Goal: Communication & Community: Share content

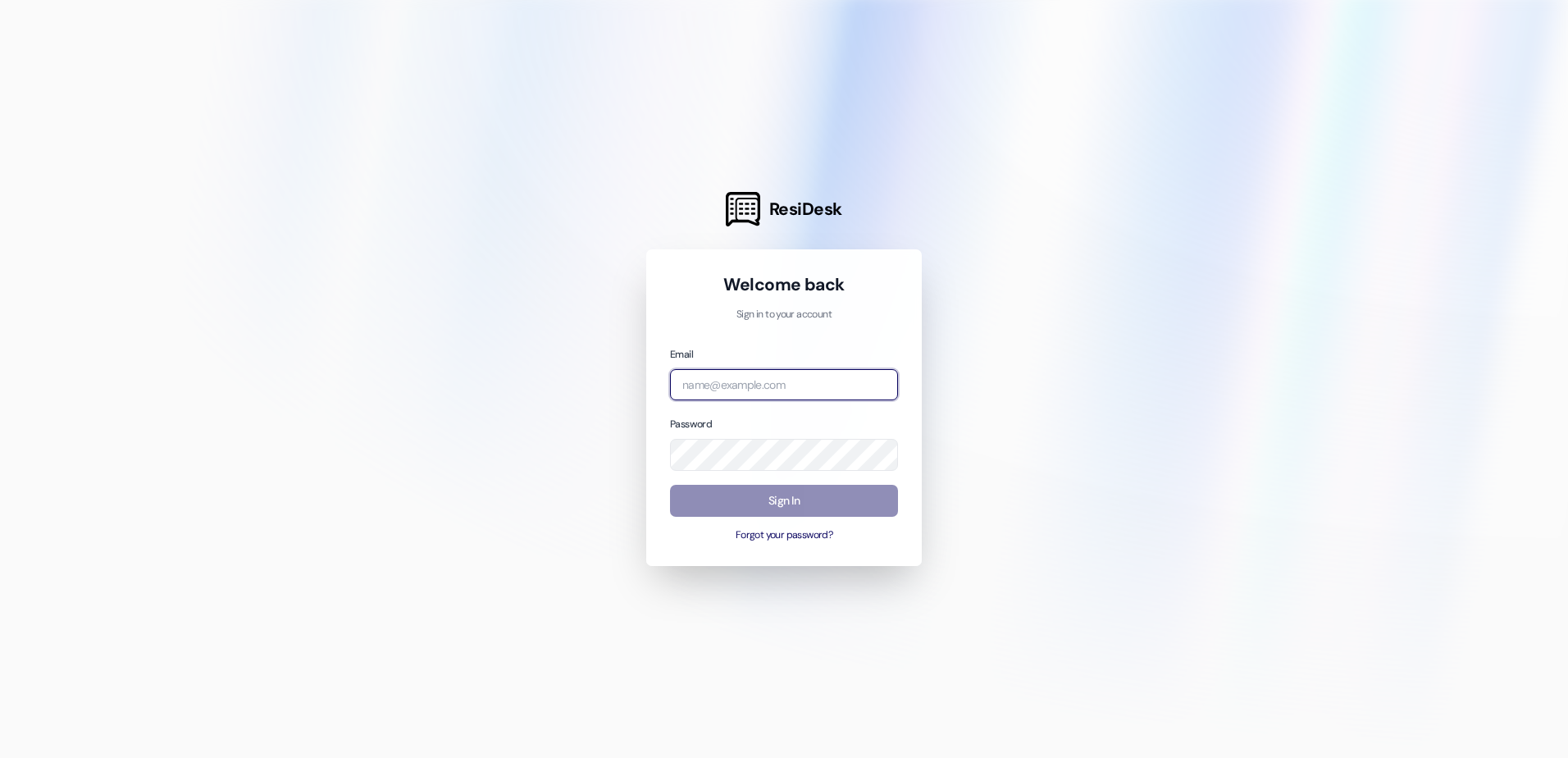
type input "[EMAIL_ADDRESS][DOMAIN_NAME]"
click at [778, 492] on button "Sign In" at bounding box center [783, 501] width 228 height 32
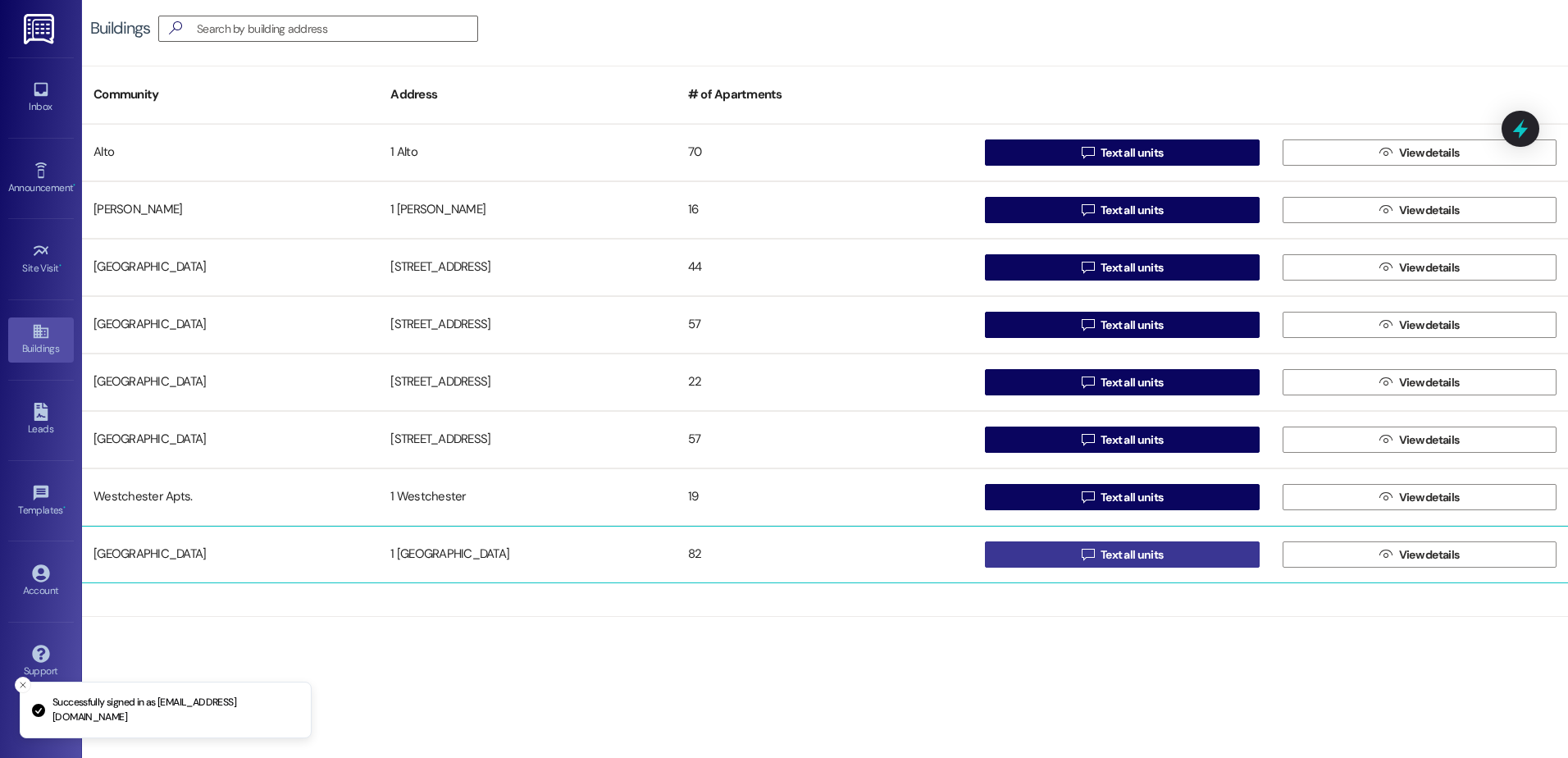
click at [1130, 554] on span "Text all units" at bounding box center [1132, 555] width 62 height 17
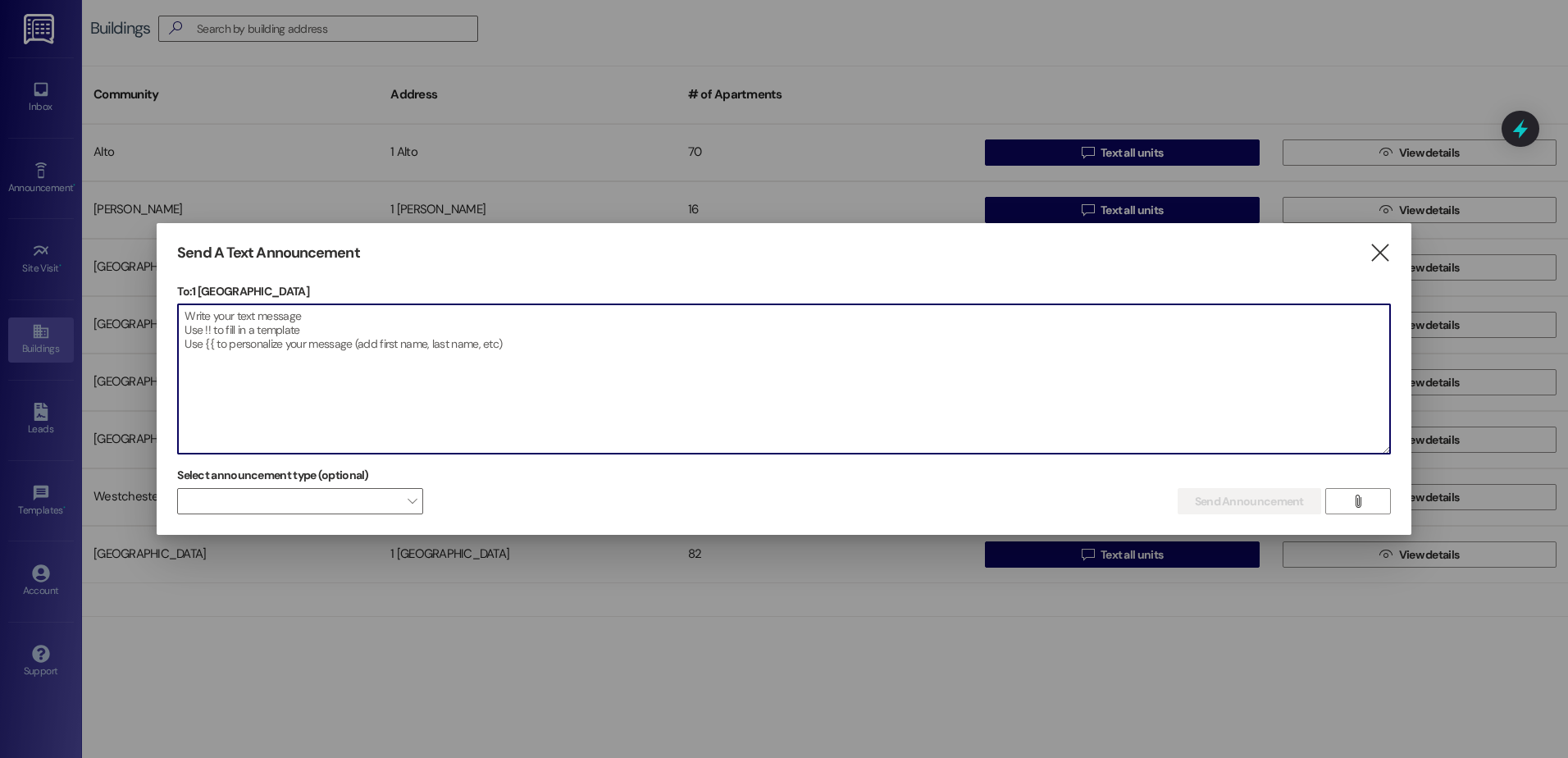
click at [220, 326] on textarea at bounding box center [784, 379] width 1213 height 149
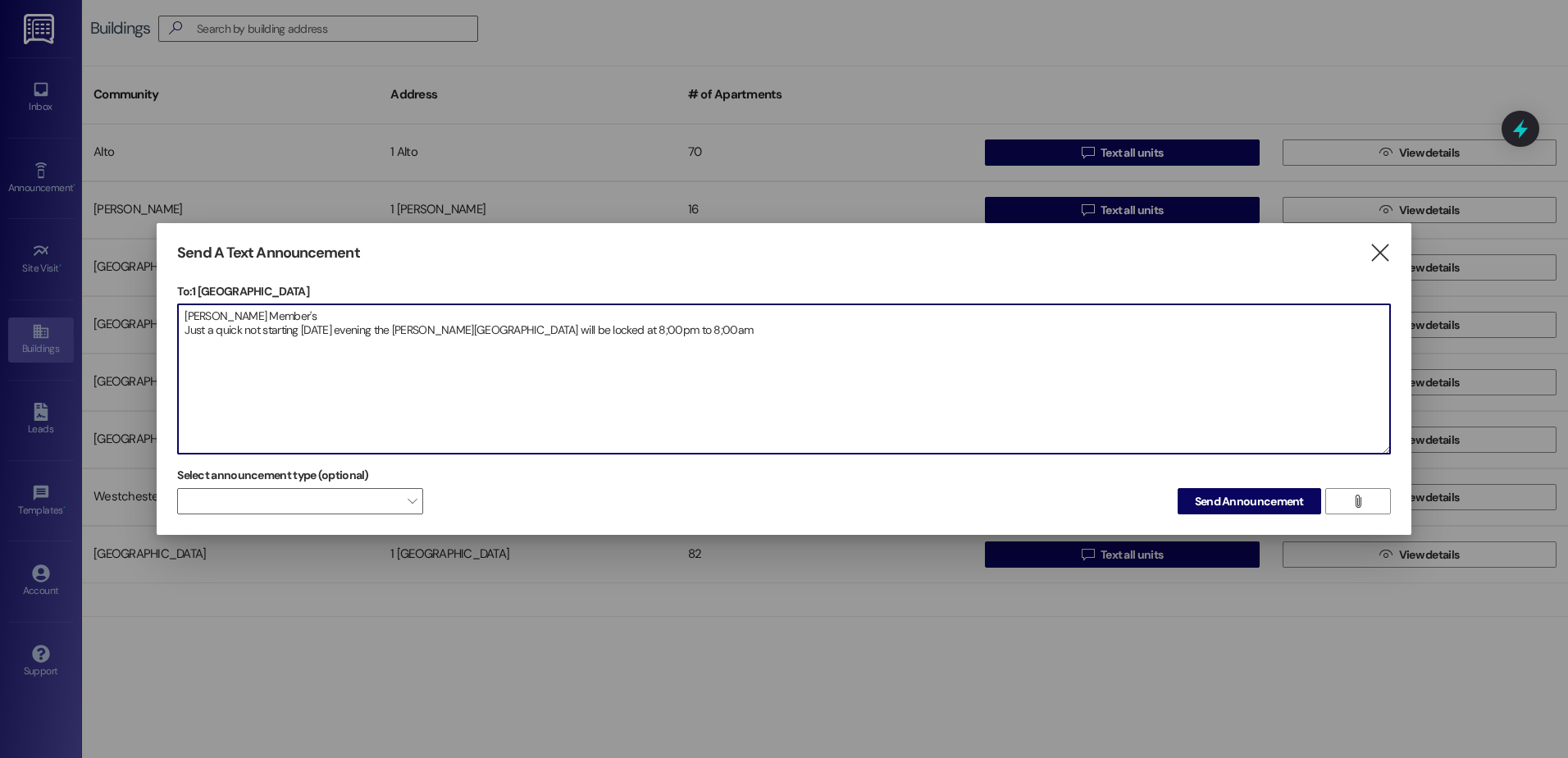
click at [595, 358] on textarea "[PERSON_NAME] Member's Just a quick not starting [DATE] evening the [PERSON_NAM…" at bounding box center [784, 379] width 1213 height 149
click at [439, 333] on textarea "[PERSON_NAME] Member's Just a quick not starting [DATE] evening the [PERSON_NAM…" at bounding box center [784, 379] width 1213 height 149
click at [648, 333] on textarea "[PERSON_NAME] Member's Just a quick not starting [DATE] evening the laundry roo…" at bounding box center [784, 379] width 1213 height 149
drag, startPoint x: 645, startPoint y: 328, endPoint x: 554, endPoint y: 340, distance: 91.8
click at [554, 340] on textarea "[PERSON_NAME] Member's Just a quick not starting [DATE] evening the laundry roo…" at bounding box center [784, 379] width 1213 height 149
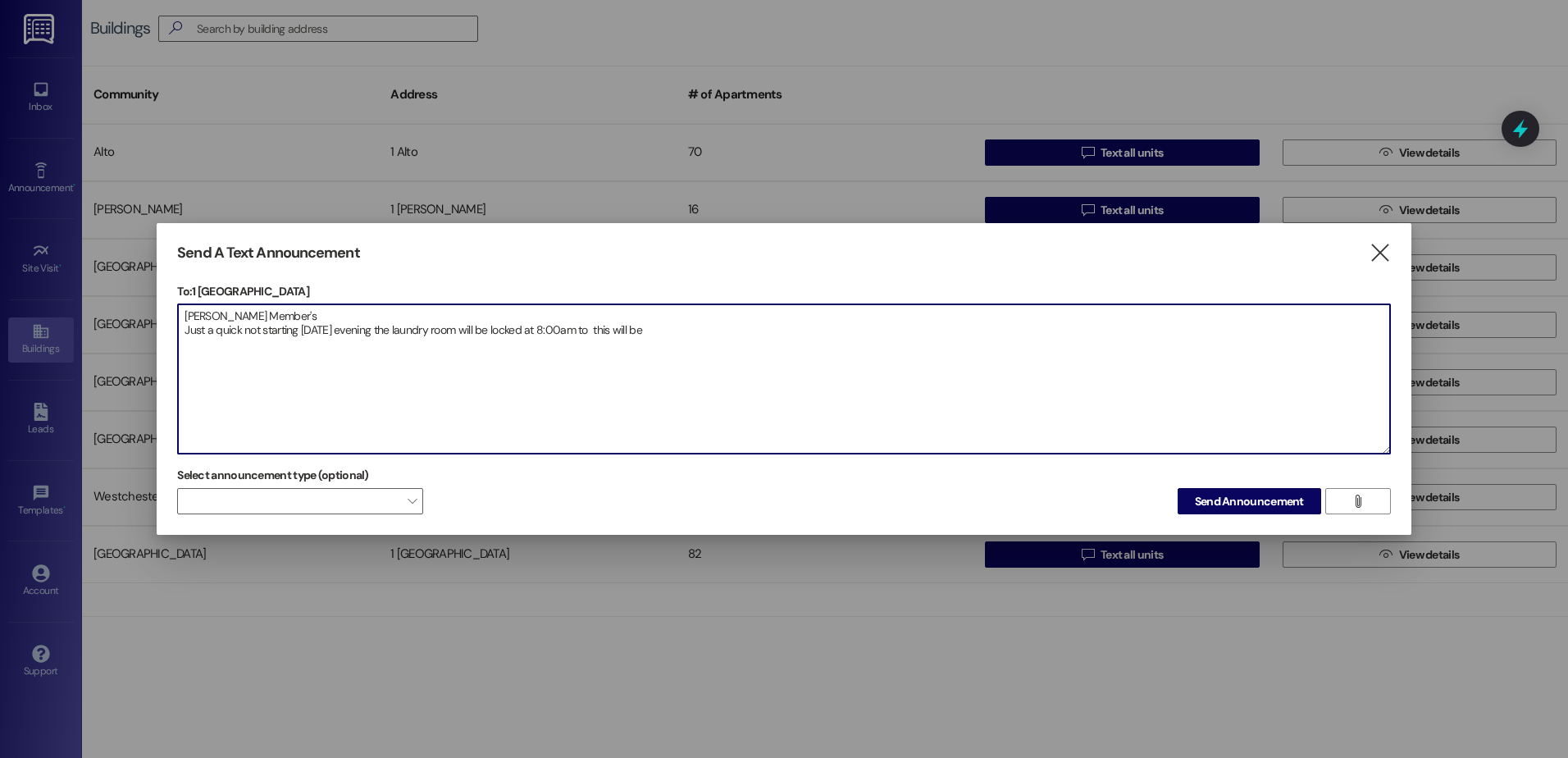
drag, startPoint x: 664, startPoint y: 328, endPoint x: 263, endPoint y: 344, distance: 401.3
click at [263, 344] on textarea "[PERSON_NAME] Member's Just a quick not starting [DATE] evening the laundry roo…" at bounding box center [784, 379] width 1213 height 149
click at [517, 329] on textarea "[PERSON_NAME] Member's Just a quick not Laundry rooms will be open from 8;00am …" at bounding box center [784, 379] width 1213 height 149
type textarea "[PERSON_NAME] Member's Just a quick not laundry rooms will be open from 8;00am …"
drag, startPoint x: 242, startPoint y: 374, endPoint x: 185, endPoint y: 316, distance: 81.3
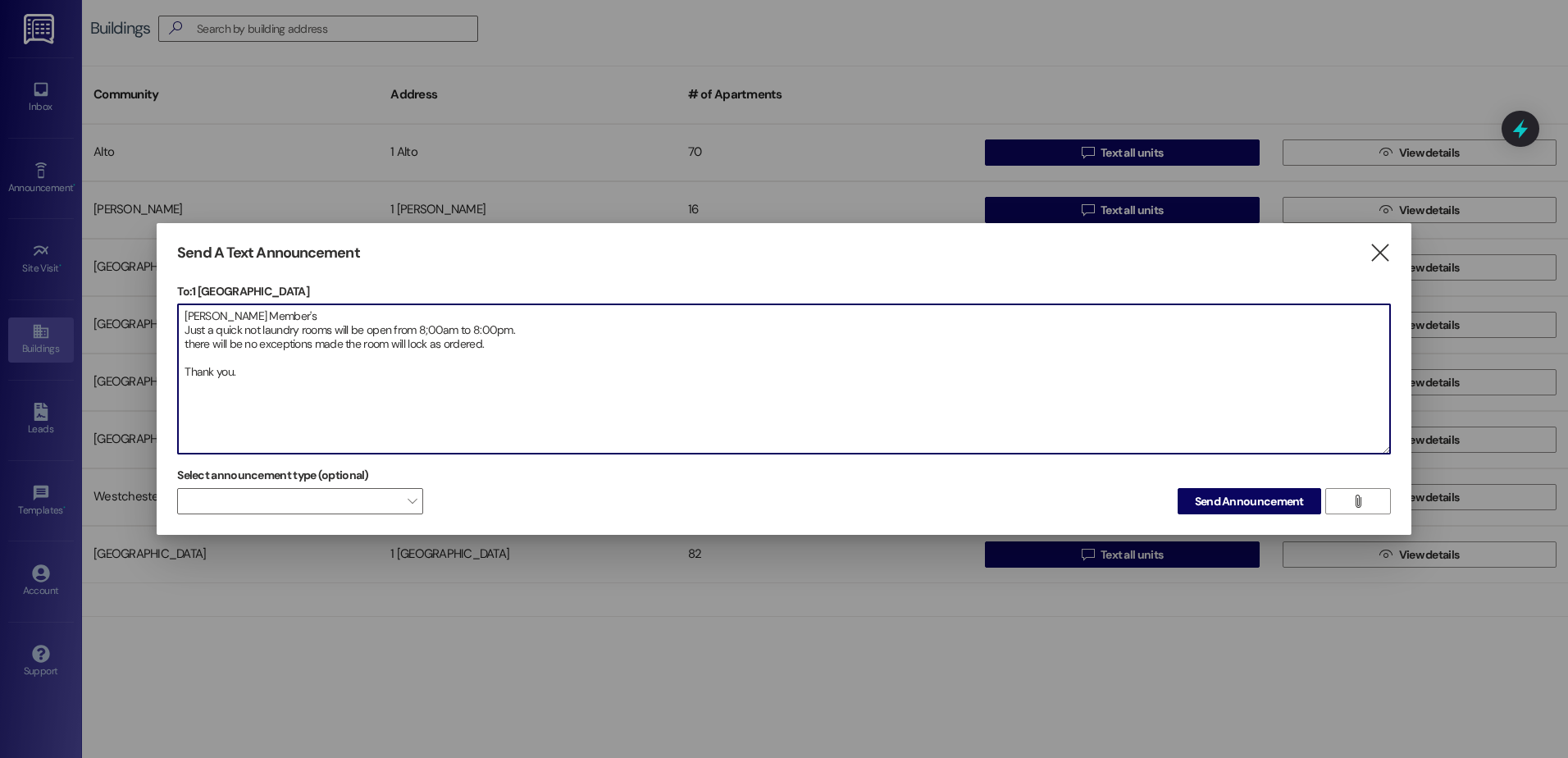
click at [185, 316] on textarea "[PERSON_NAME] Member's Just a quick not laundry rooms will be open from 8;00am …" at bounding box center [784, 379] width 1213 height 149
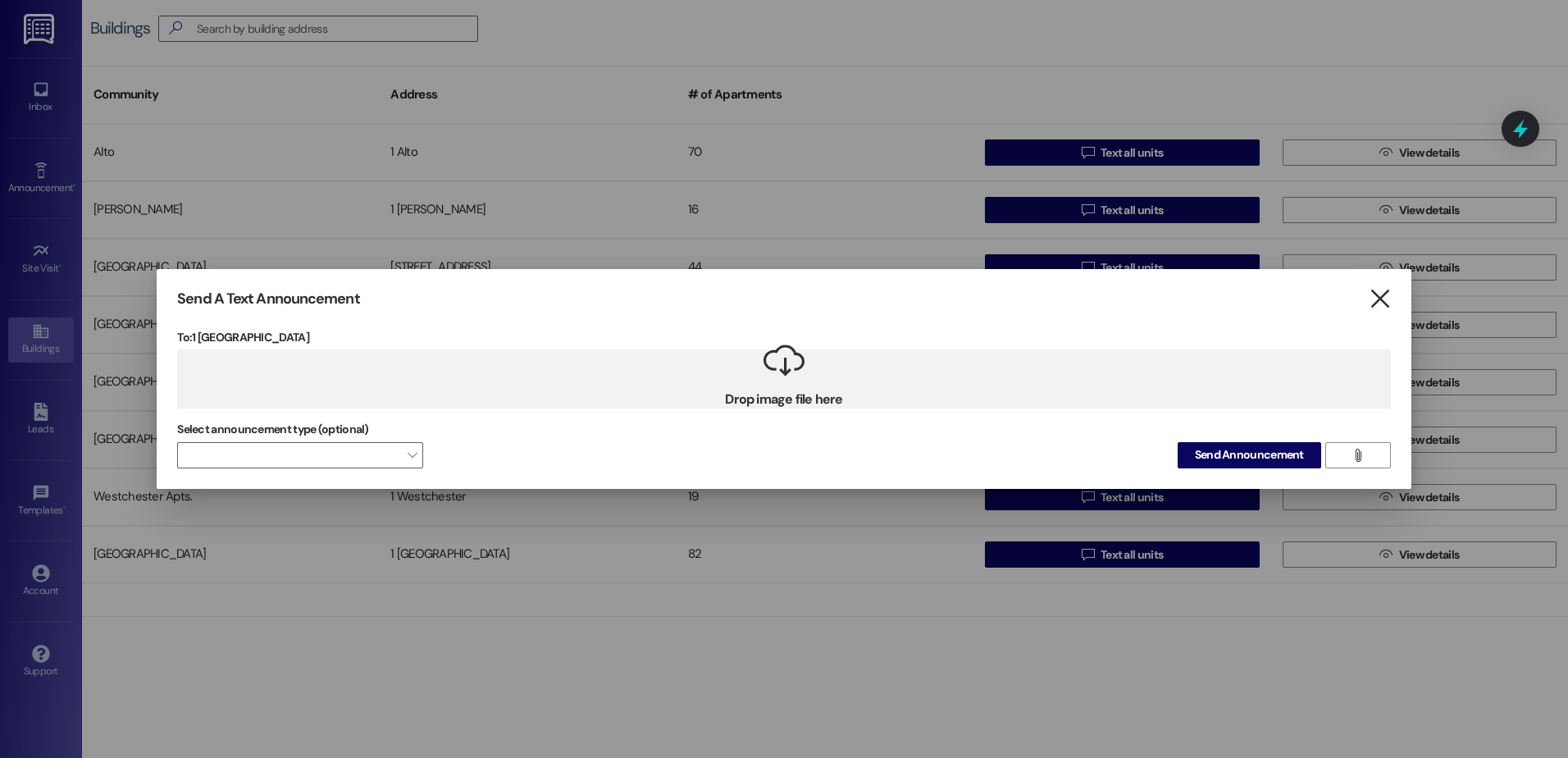
click at [1375, 296] on icon "" at bounding box center [1379, 299] width 22 height 17
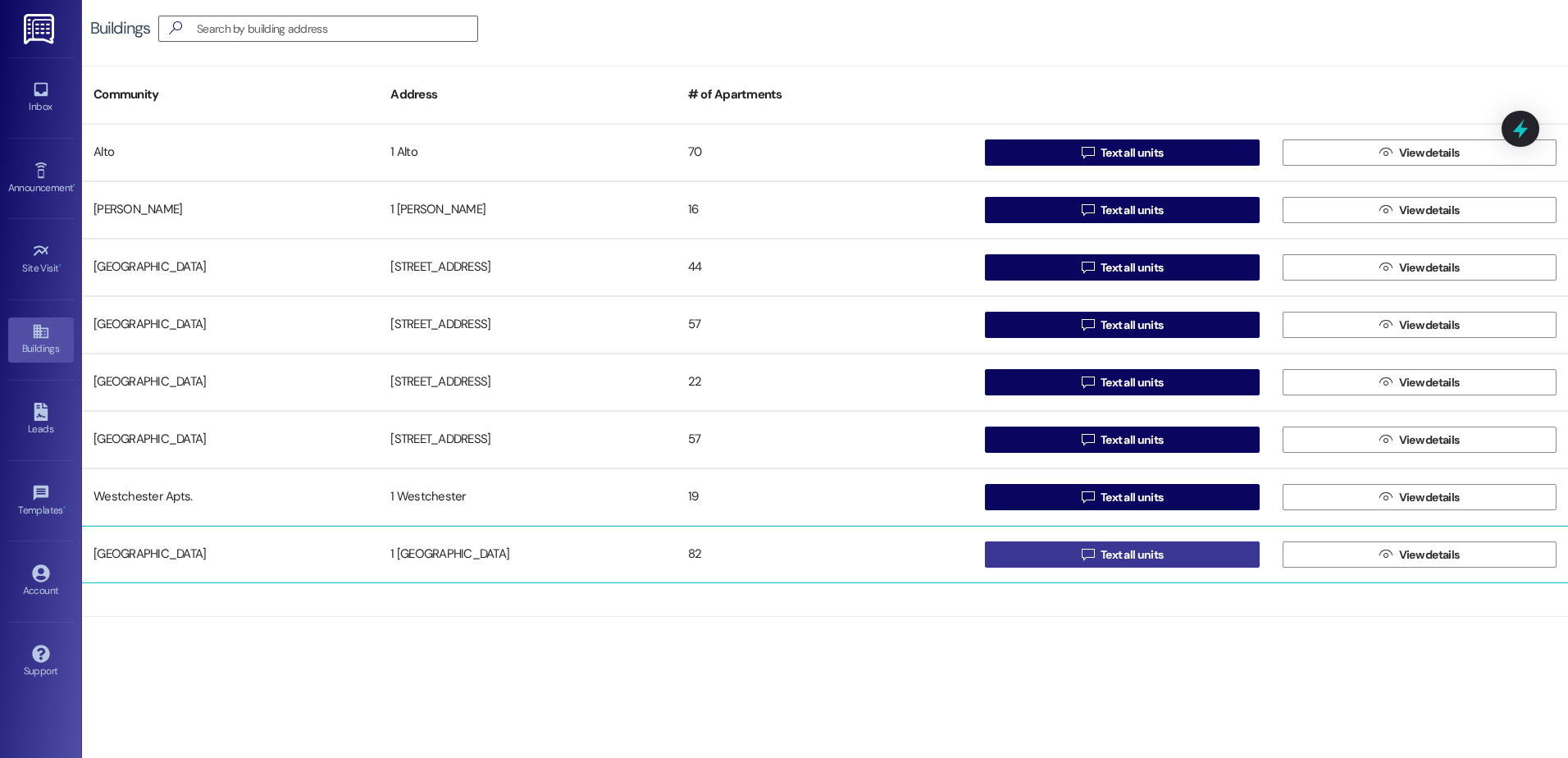
click at [1127, 555] on span "Text all units" at bounding box center [1132, 555] width 62 height 17
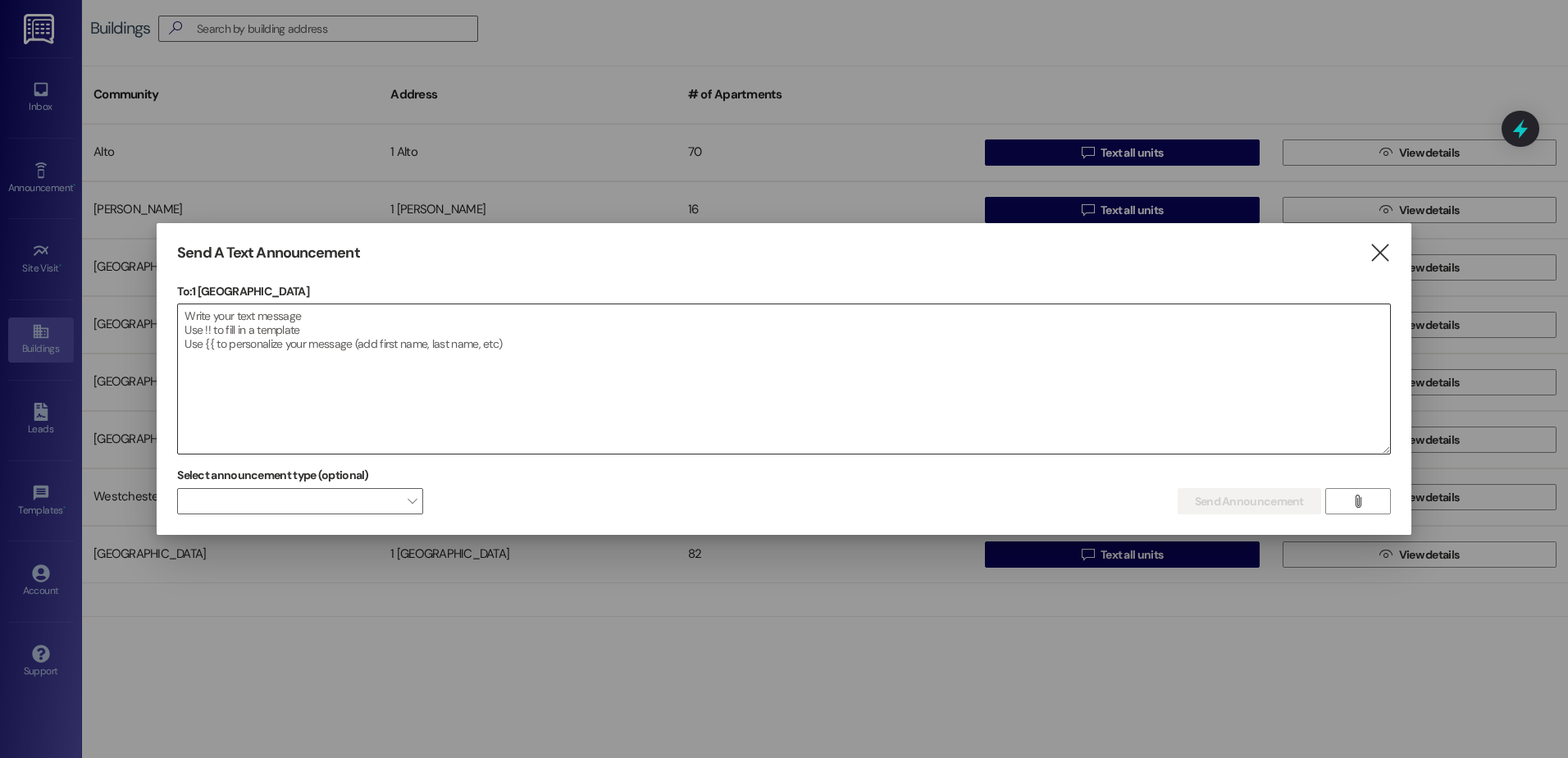
click at [190, 317] on textarea at bounding box center [784, 379] width 1213 height 149
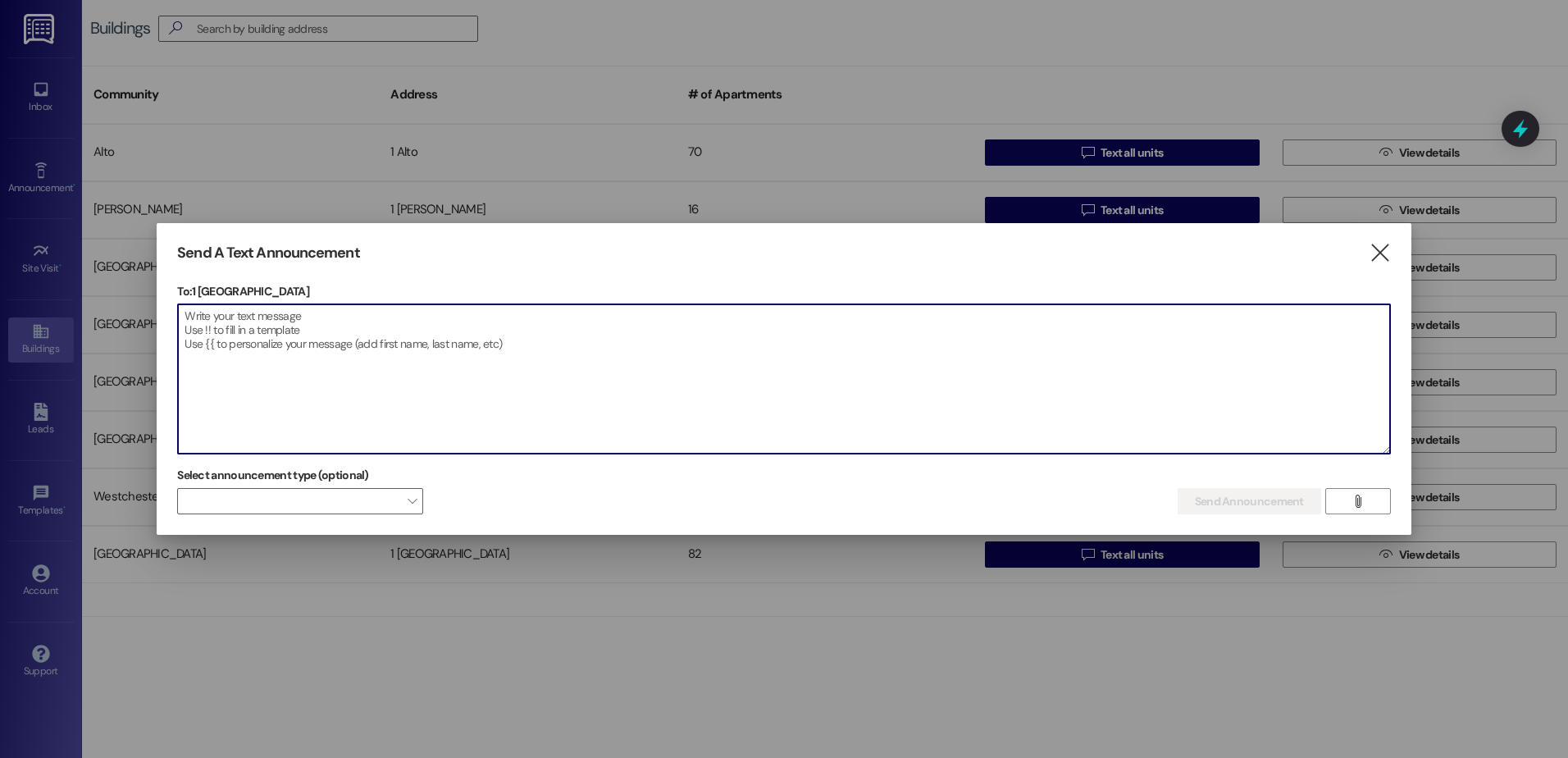
paste textarea "[PERSON_NAME] Member's Just a quick not laundry rooms will be open from 8;00am …"
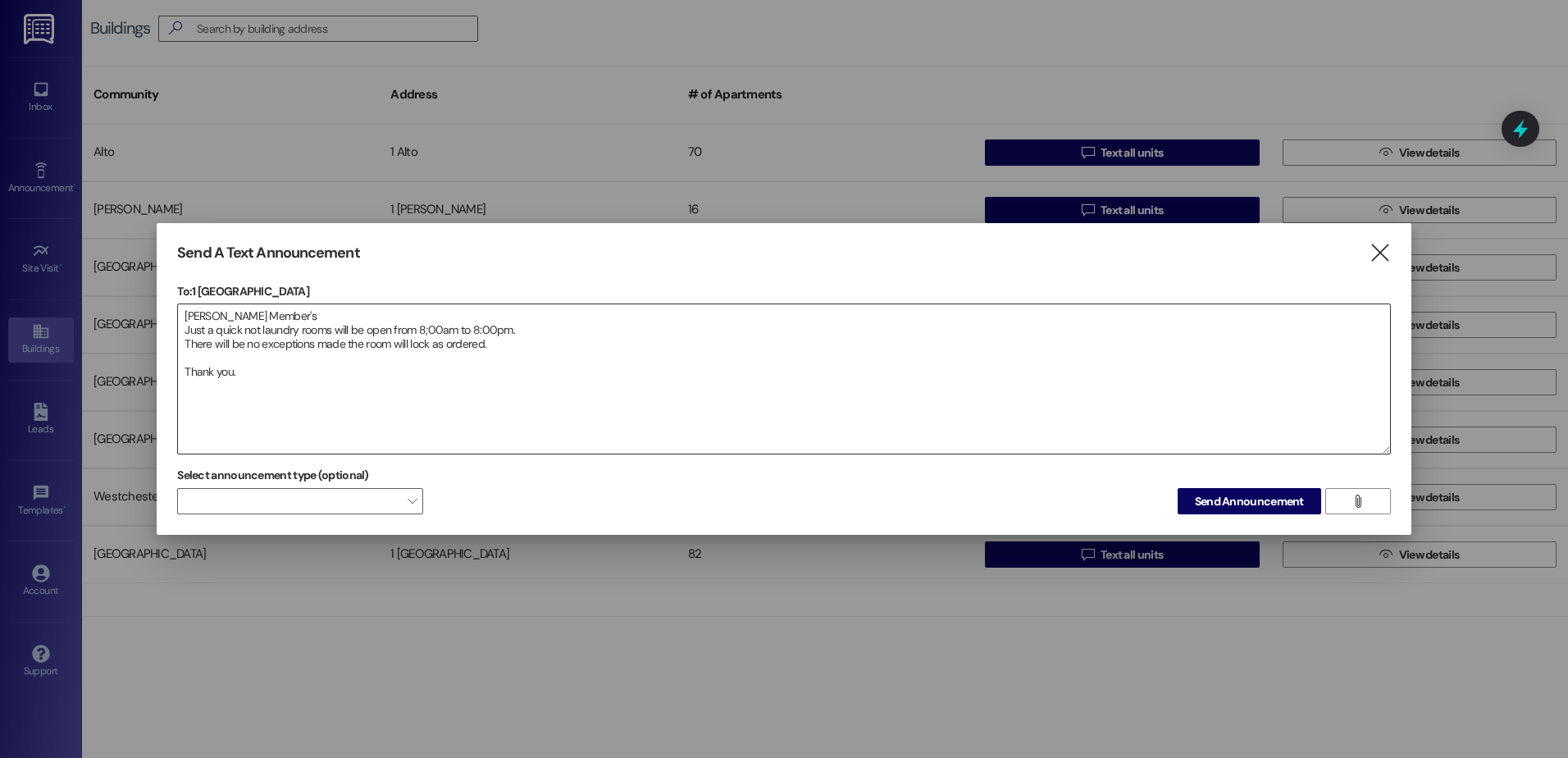
click at [187, 393] on textarea "[PERSON_NAME] Member's Just a quick not laundry rooms will be open from 8;00am …" at bounding box center [784, 379] width 1213 height 149
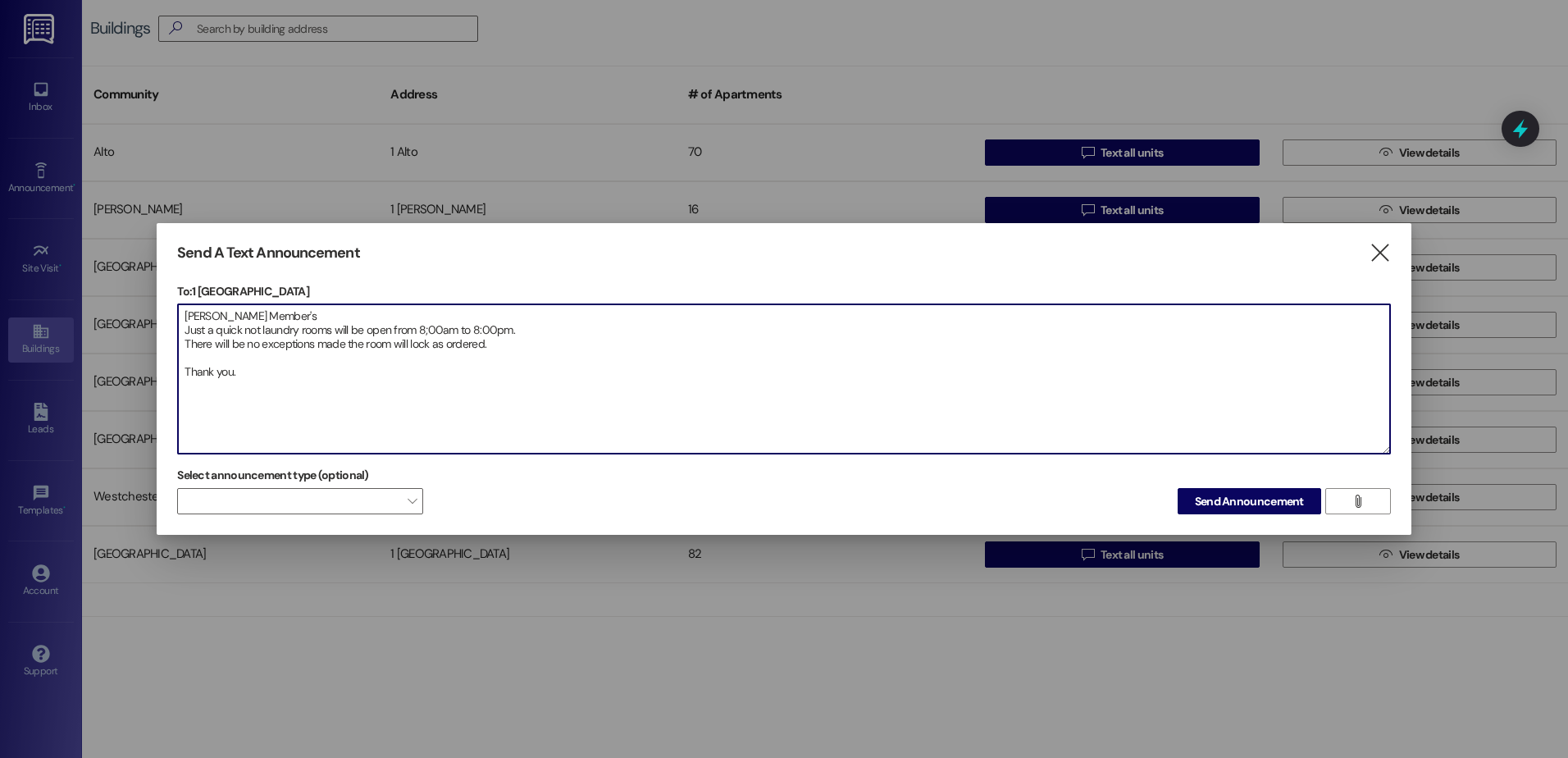
paste textarea "Miembros Zuni Solo un rápido no lavandería estará abierto desde las 8; De 00 a …"
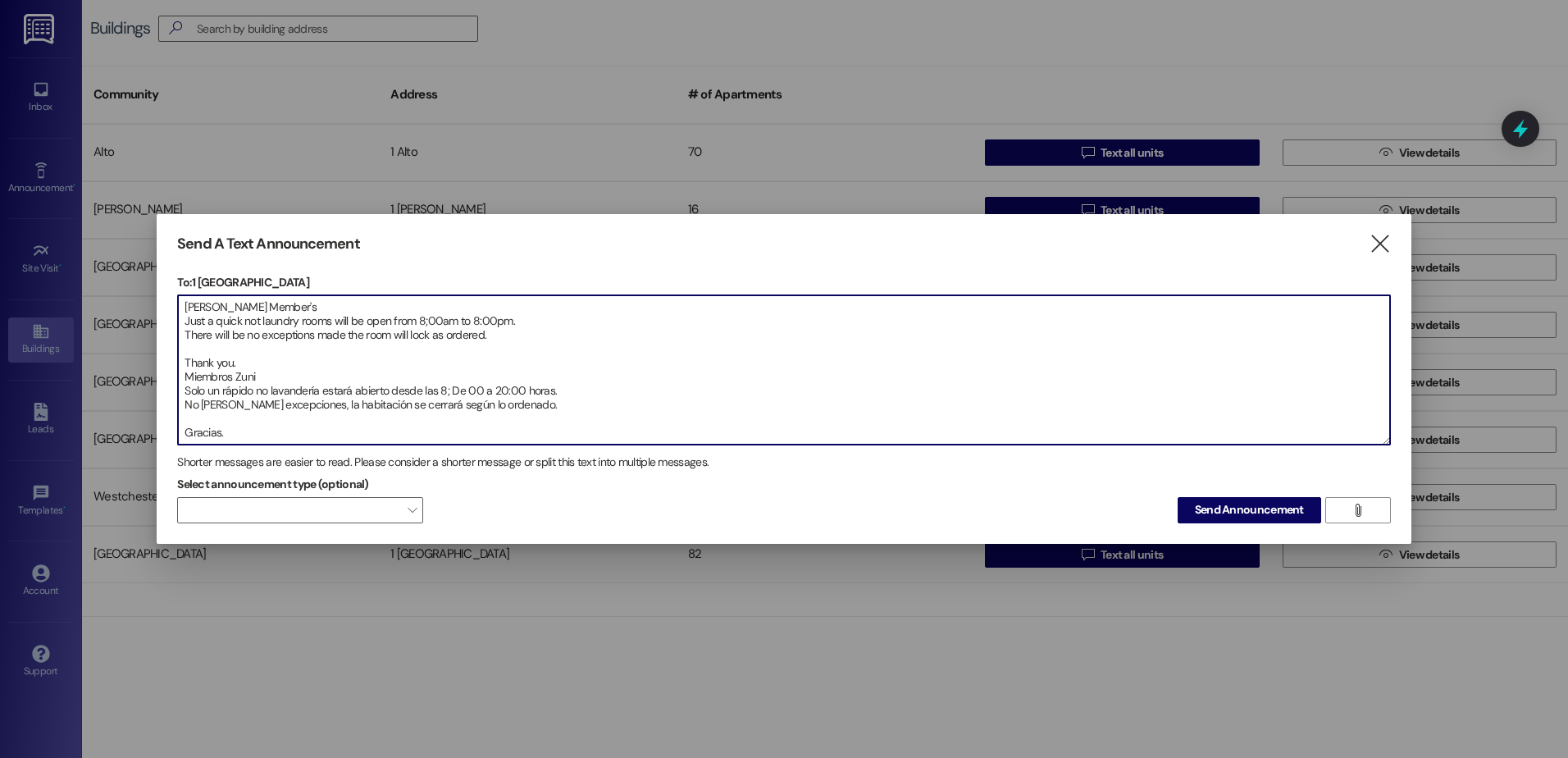
drag, startPoint x: 464, startPoint y: 377, endPoint x: 452, endPoint y: 379, distance: 12.2
click at [452, 379] on textarea "[PERSON_NAME] Member's Just a quick not laundry rooms will be open from 8;00am …" at bounding box center [784, 370] width 1213 height 149
drag, startPoint x: 503, startPoint y: 379, endPoint x: 474, endPoint y: 381, distance: 29.1
click at [474, 381] on textarea "[PERSON_NAME] Member's Just a quick not laundry rooms will be open from 8;00am …" at bounding box center [784, 370] width 1213 height 149
type textarea "[PERSON_NAME] Member's Just a quick not laundry rooms will be open from 8;00am …"
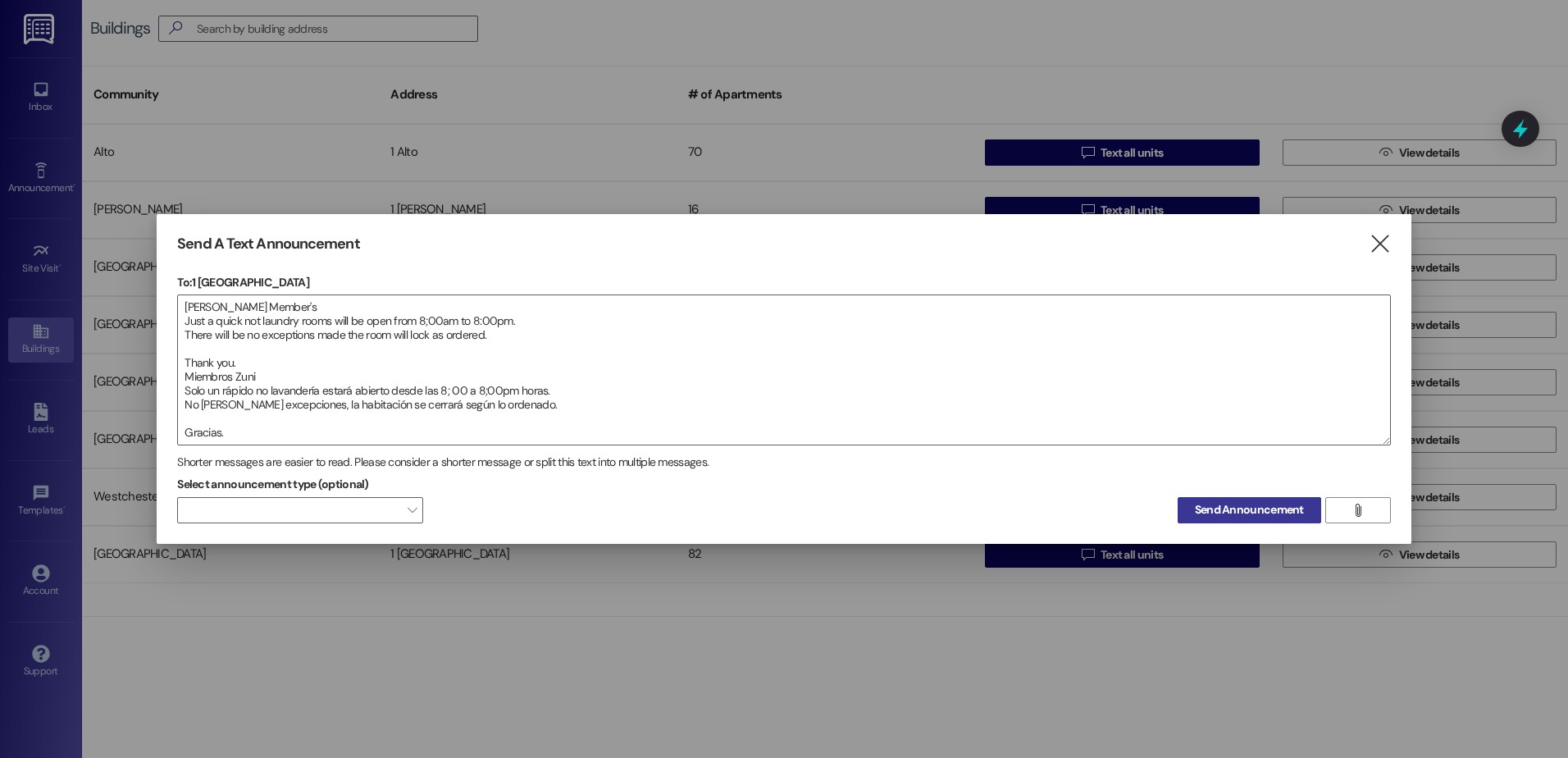
click at [1232, 508] on span "Send Announcement" at bounding box center [1249, 510] width 109 height 17
